Goal: Check status: Check status

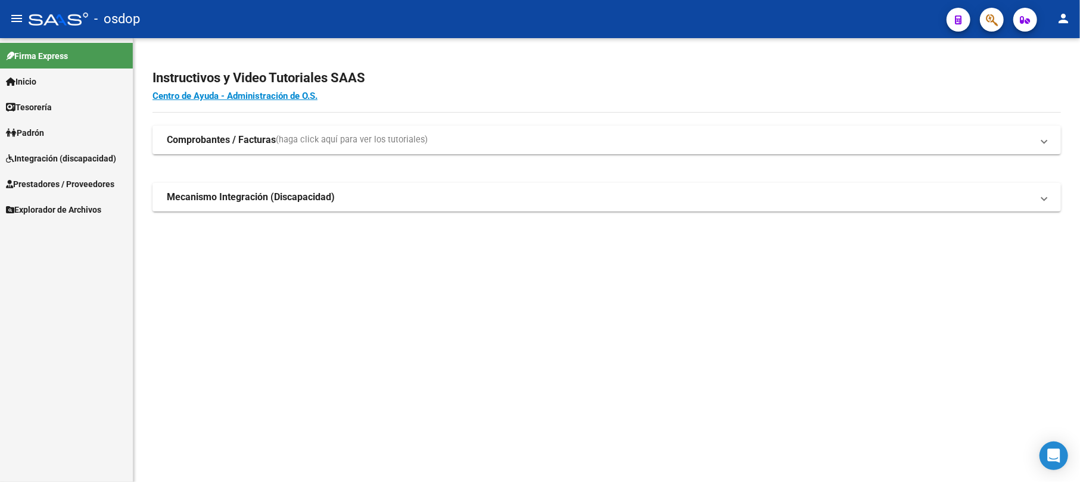
click at [55, 154] on span "Integración (discapacidad)" at bounding box center [61, 158] width 110 height 13
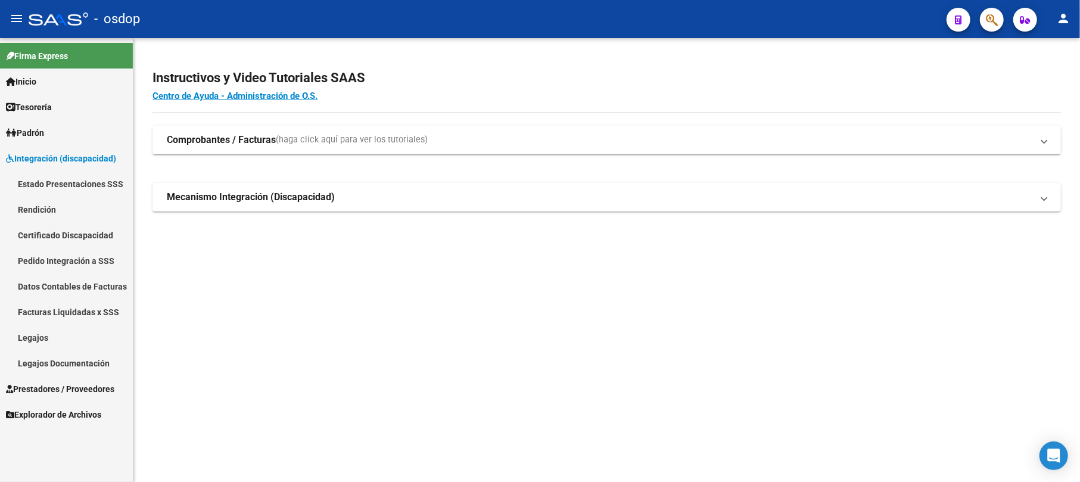
click at [41, 334] on link "Legajos" at bounding box center [66, 338] width 133 height 26
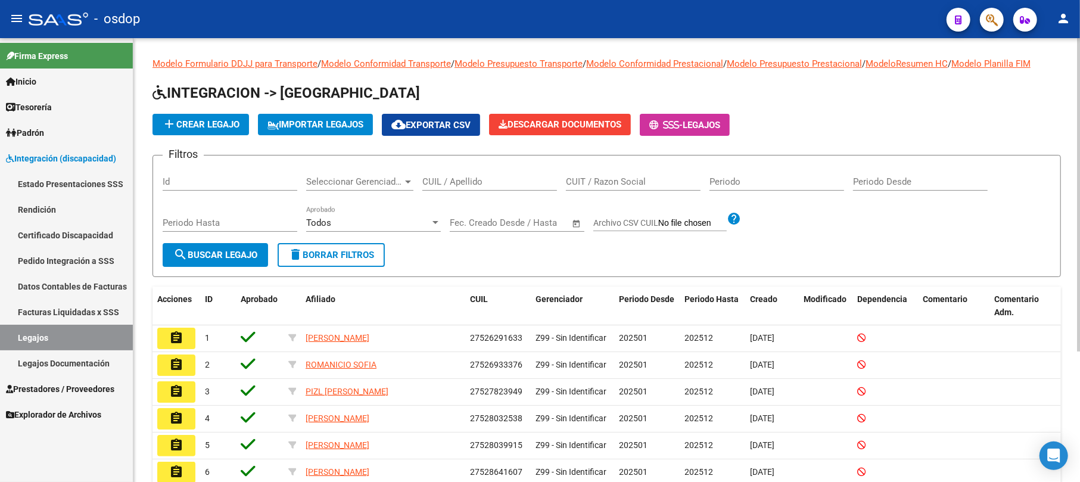
click at [469, 172] on div "CUIL / Apellido" at bounding box center [489, 178] width 135 height 26
paste input "2350428181"
click at [437, 183] on input "2350428181" at bounding box center [489, 181] width 135 height 11
paste input "29484704"
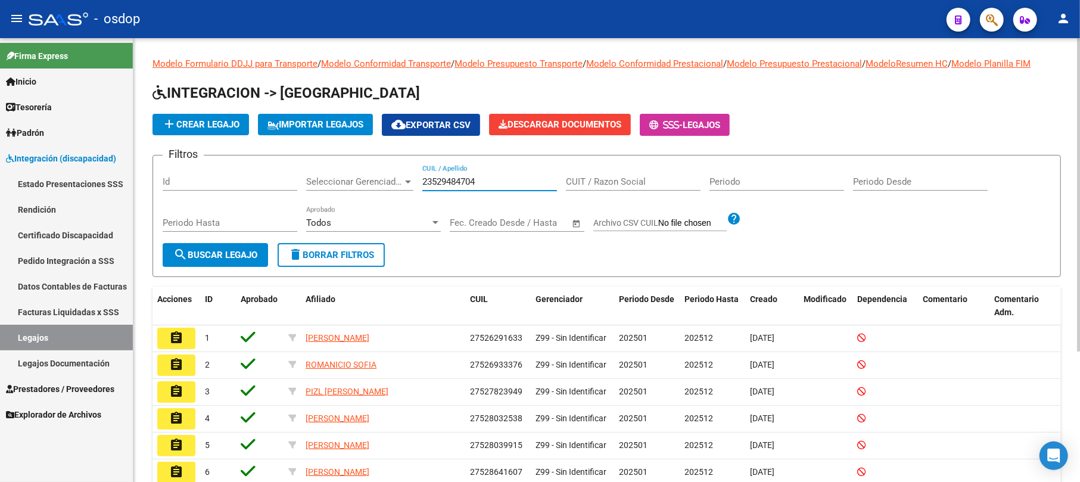
type input "23529484704"
click at [207, 255] on span "search Buscar Legajo" at bounding box center [215, 255] width 84 height 11
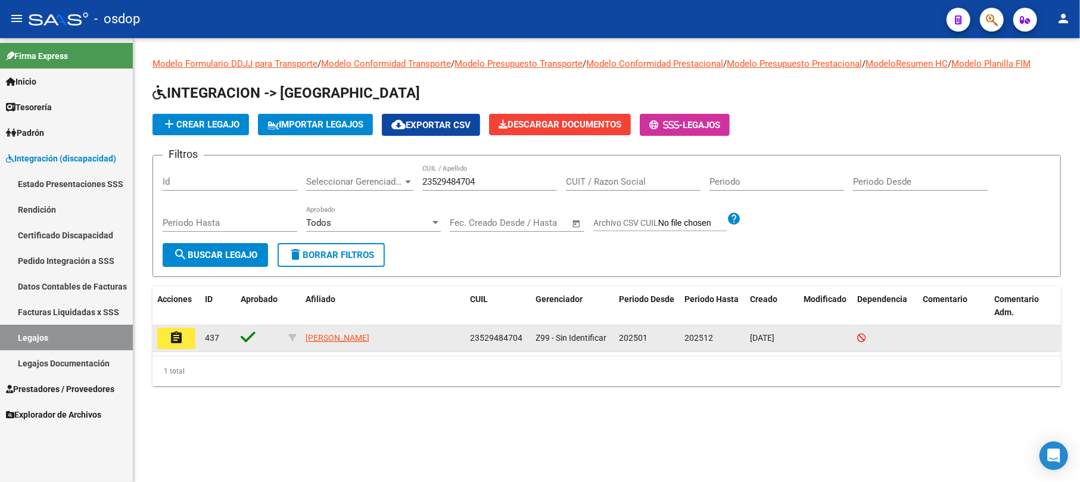
click at [187, 338] on button "assignment" at bounding box center [176, 338] width 38 height 21
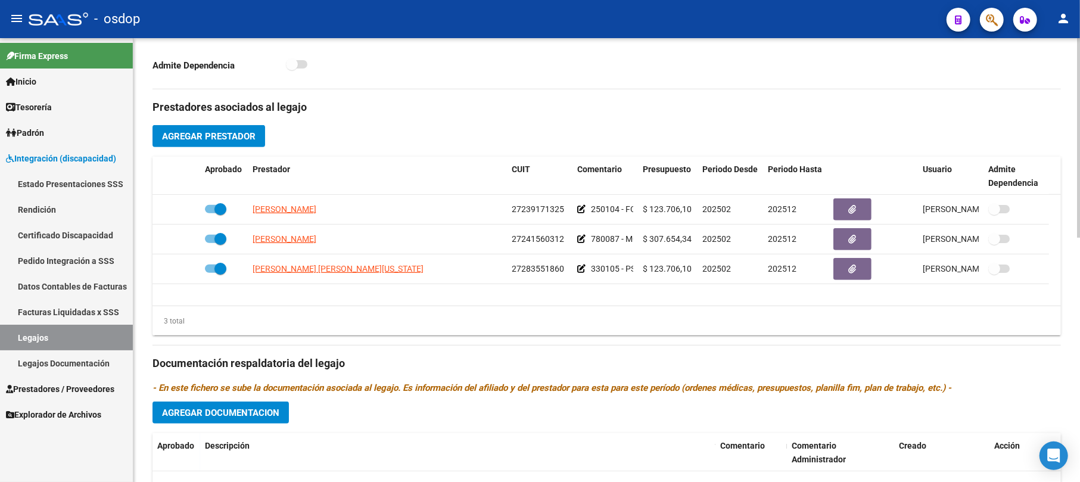
scroll to position [397, 0]
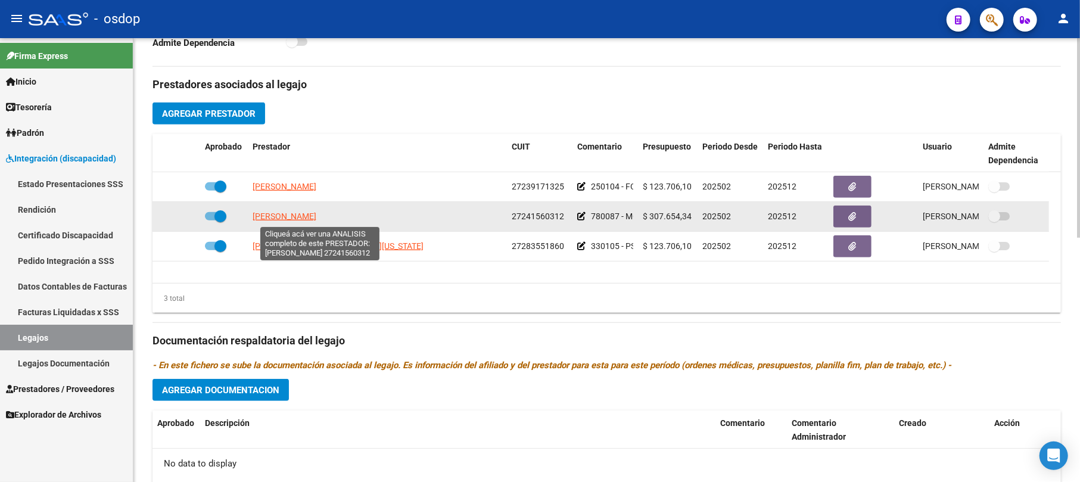
click at [316, 218] on span "[PERSON_NAME]" at bounding box center [285, 216] width 64 height 10
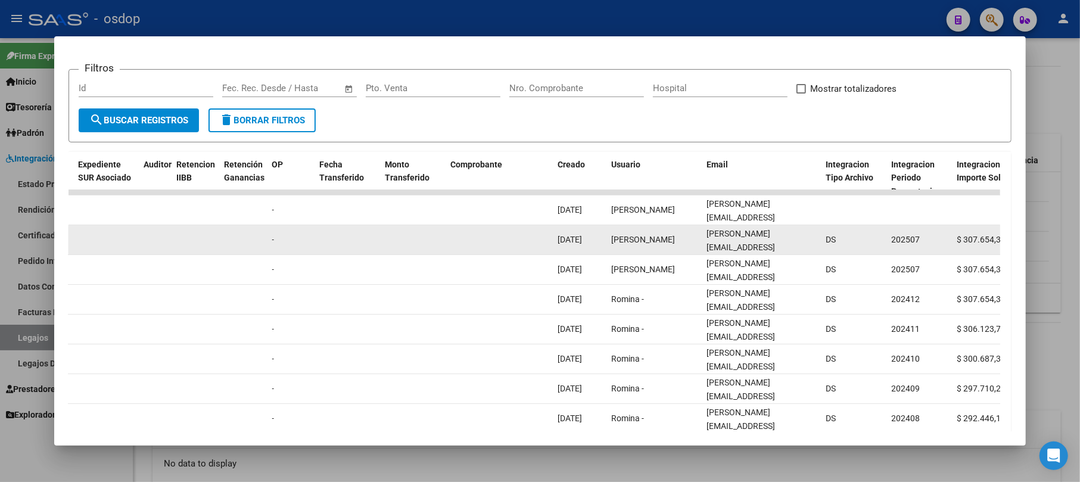
scroll to position [0, 0]
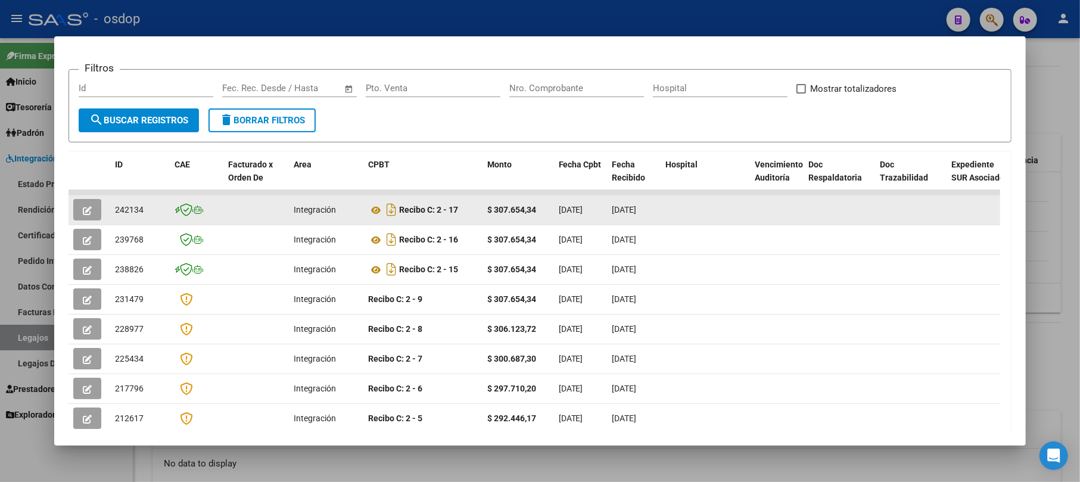
click at [77, 210] on button "button" at bounding box center [87, 209] width 28 height 21
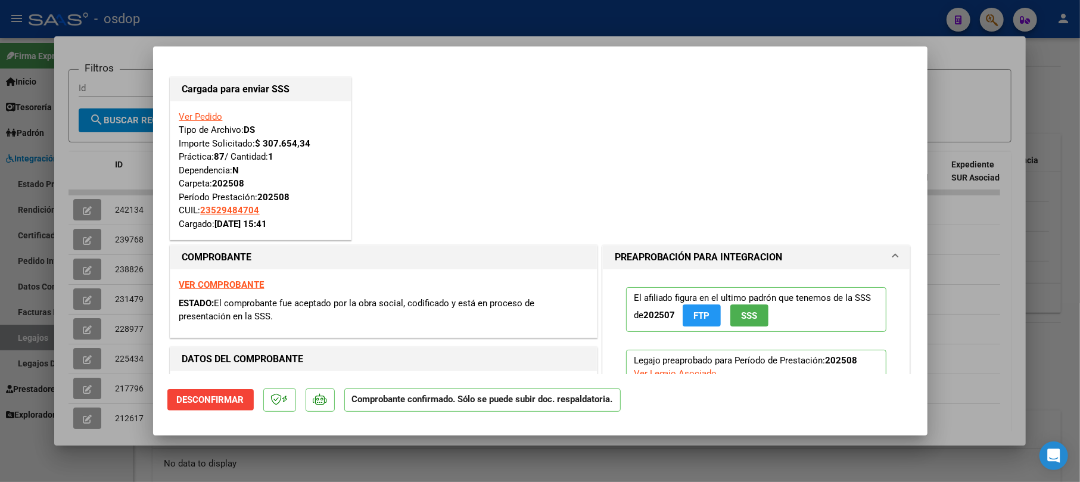
drag, startPoint x: 220, startPoint y: 227, endPoint x: 263, endPoint y: 225, distance: 43.5
click at [263, 225] on strong "[DATE] 15:41" at bounding box center [241, 224] width 52 height 11
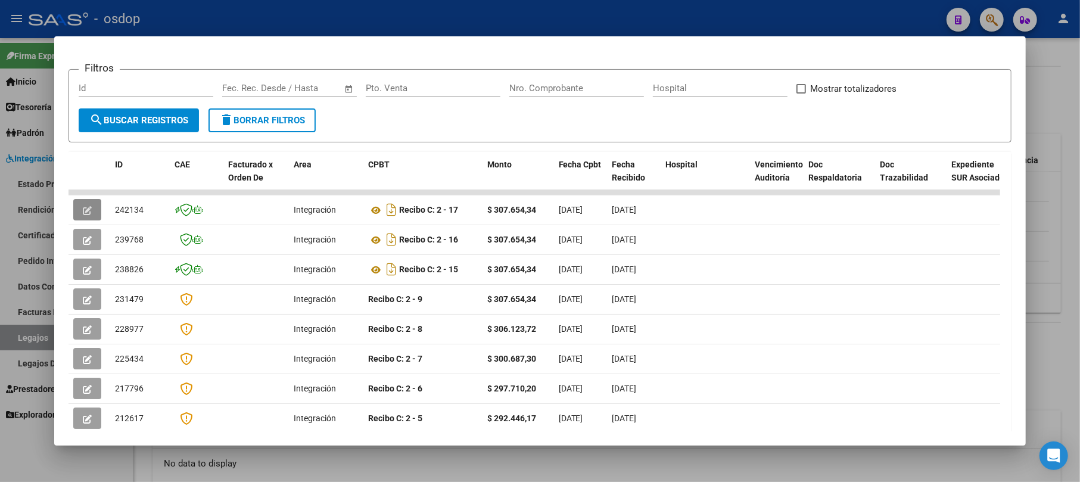
click at [1054, 167] on div at bounding box center [540, 241] width 1080 height 482
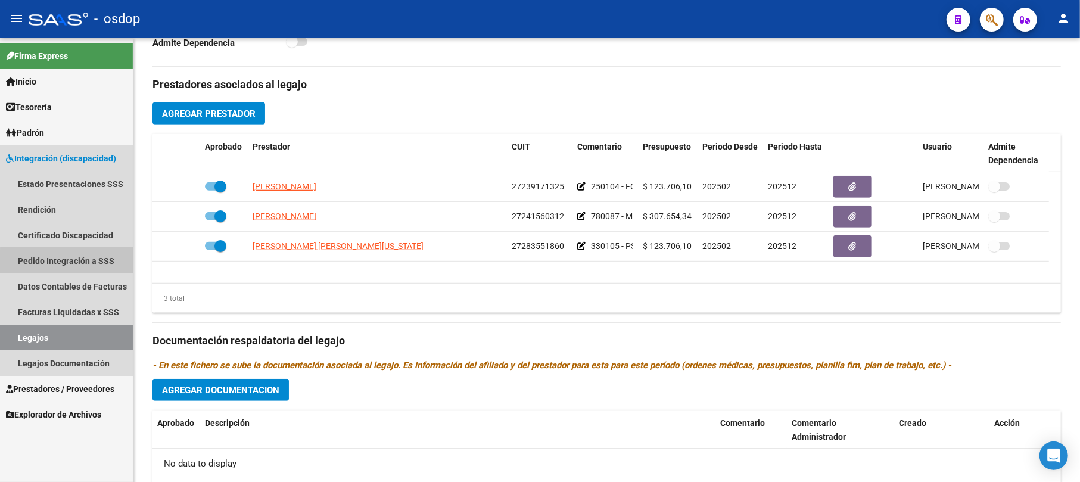
click at [70, 263] on link "Pedido Integración a SSS" at bounding box center [66, 261] width 133 height 26
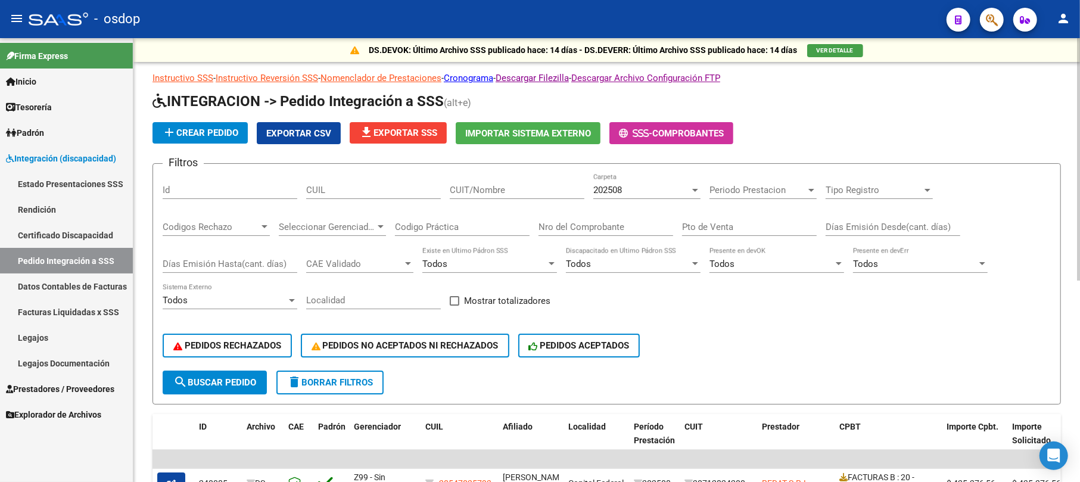
click at [354, 189] on input "CUIL" at bounding box center [373, 190] width 135 height 11
paste input "27241560312"
type input "27241560312"
click at [472, 186] on input "CUIT/Nombre" at bounding box center [517, 190] width 135 height 11
paste input "27241560312"
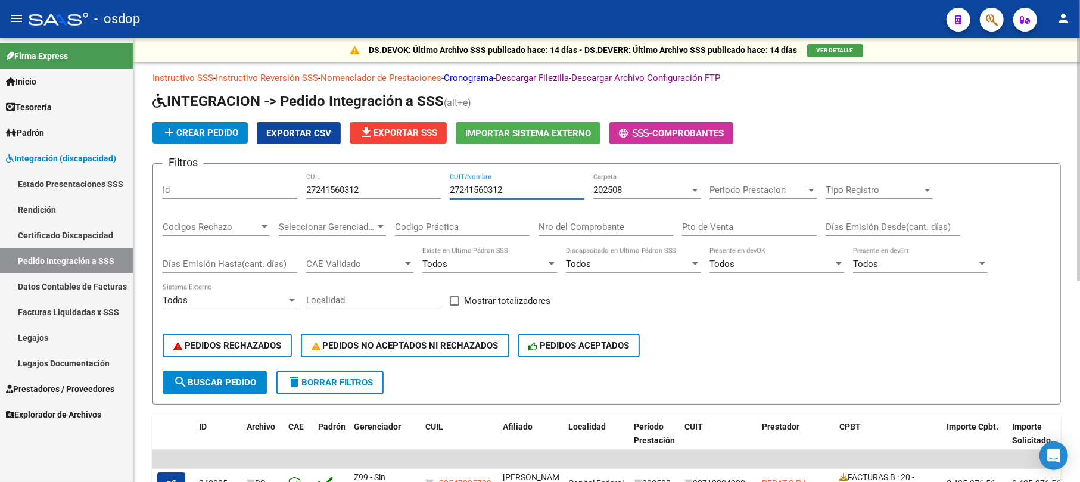
type input "27241560312"
click at [375, 185] on input "27241560312" at bounding box center [373, 190] width 135 height 11
click at [356, 189] on input "27241560312" at bounding box center [373, 190] width 135 height 11
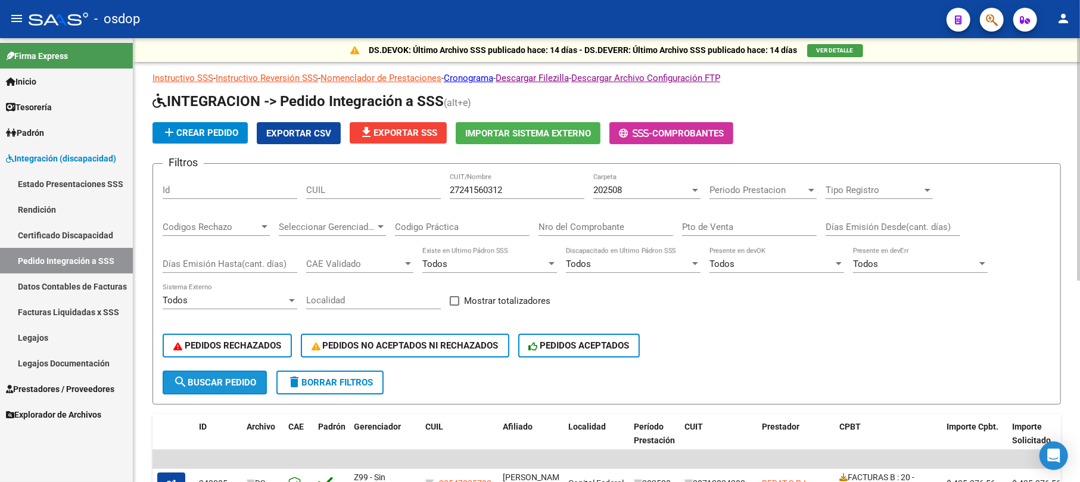
click at [245, 375] on button "search Buscar Pedido" at bounding box center [215, 383] width 104 height 24
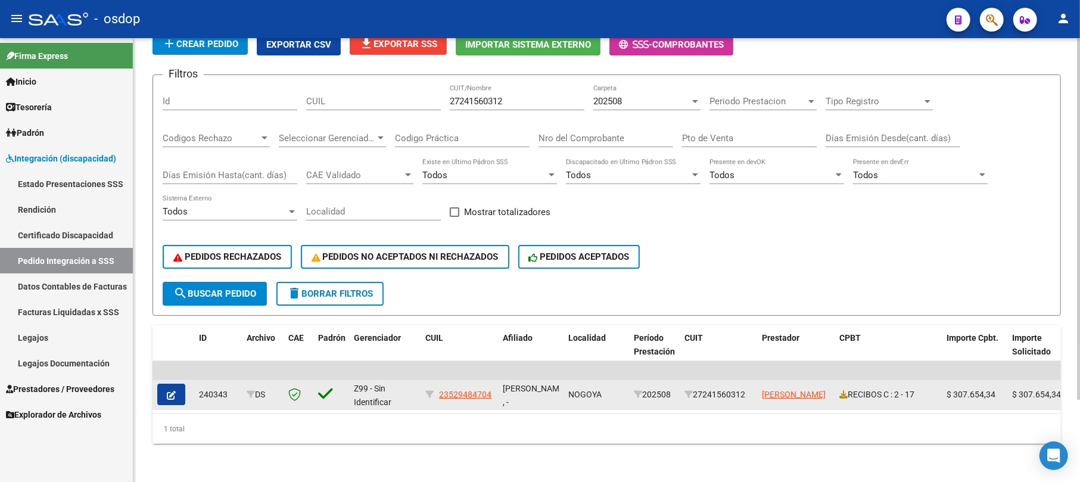
click at [164, 384] on button "button" at bounding box center [171, 394] width 28 height 21
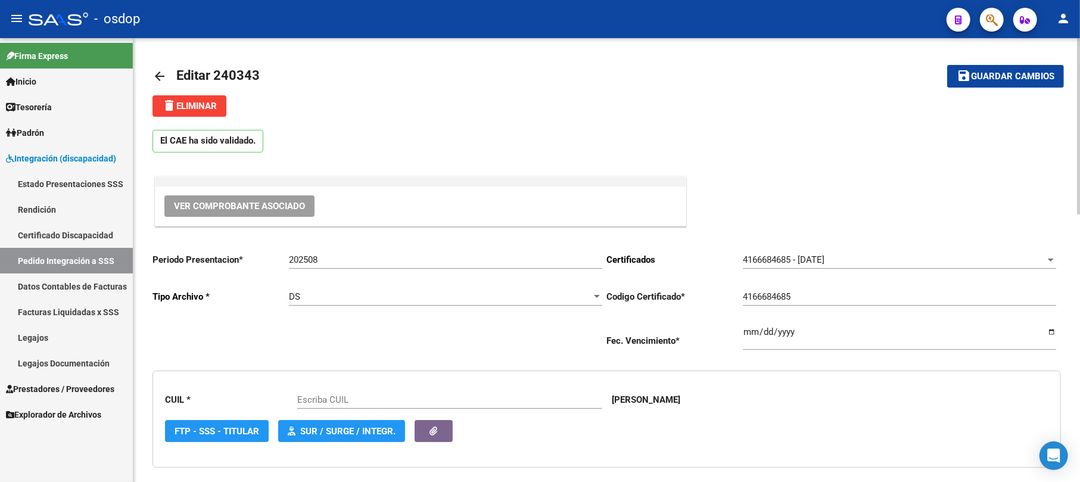
scroll to position [79, 0]
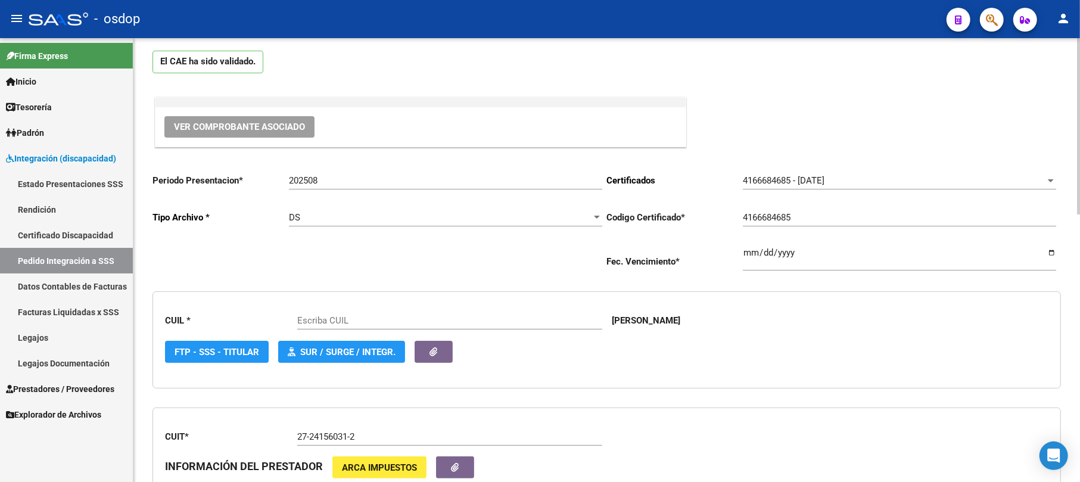
type input "23529484704"
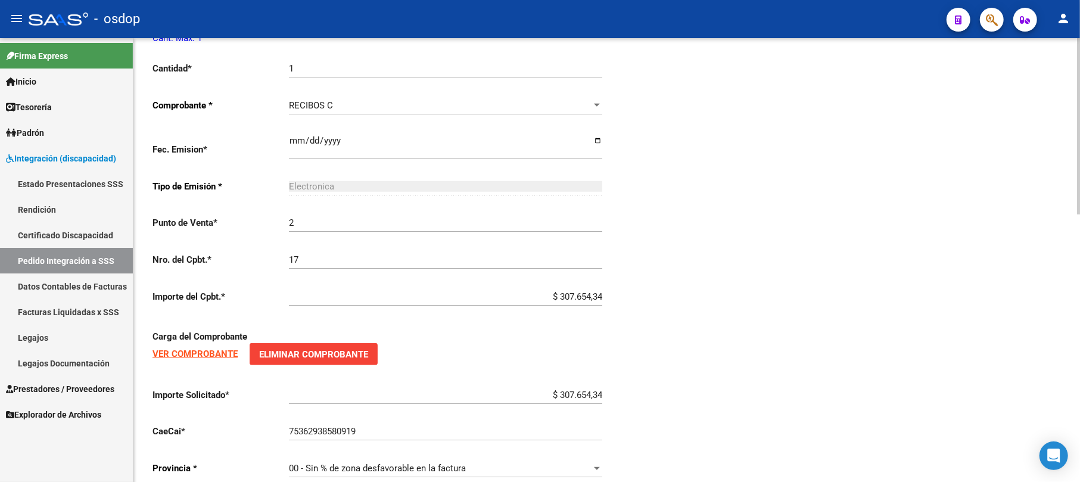
scroll to position [674, 0]
